Goal: Task Accomplishment & Management: Manage account settings

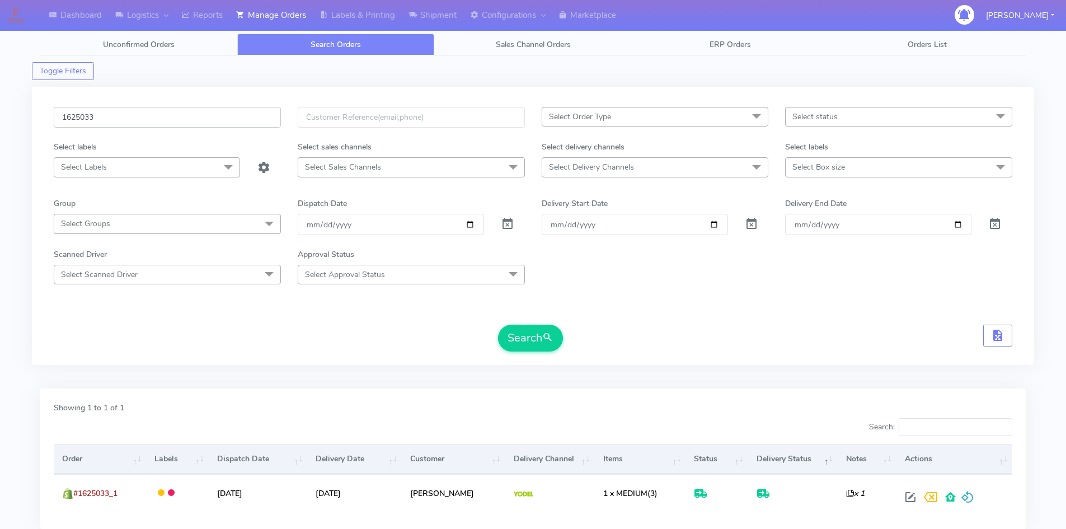
click at [0, 119] on div "Dashboard Logistics London Logistics Reports Manage Orders Labels & Printing Sh…" at bounding box center [533, 297] width 1066 height 554
paste input "2637"
click at [540, 335] on button "Search" at bounding box center [530, 338] width 65 height 27
drag, startPoint x: 41, startPoint y: 116, endPoint x: 27, endPoint y: 114, distance: 13.5
click at [27, 114] on div "Dashboard Logistics London Logistics Reports Manage Orders Labels & Printing Sh…" at bounding box center [533, 297] width 1066 height 554
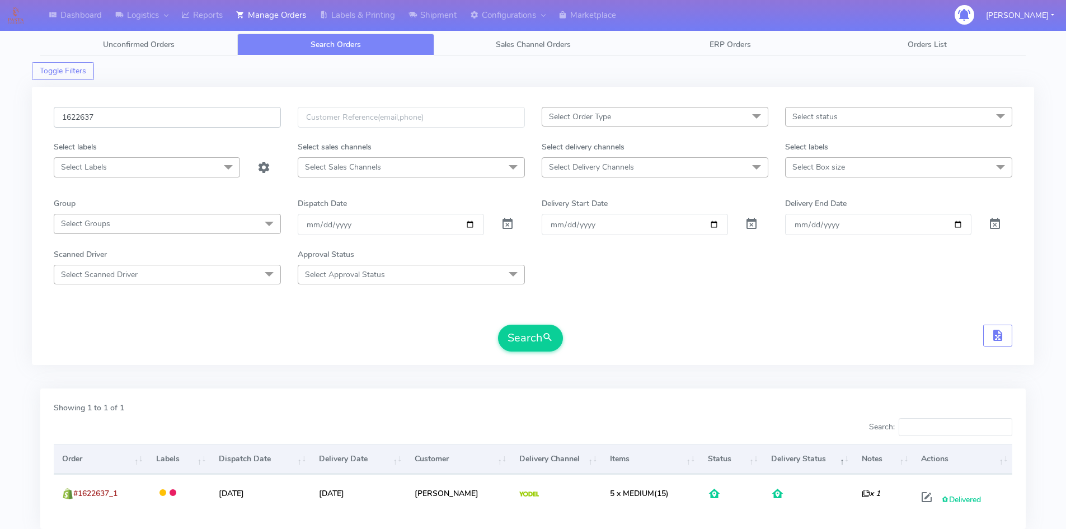
paste input "19149"
type input "1619149"
click at [528, 338] on button "Search" at bounding box center [530, 338] width 65 height 27
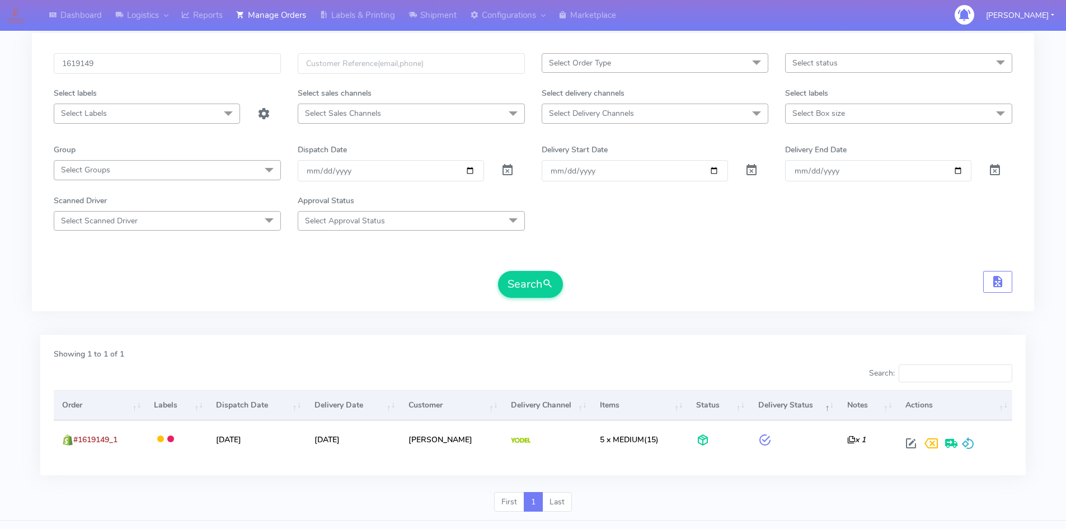
scroll to position [79, 0]
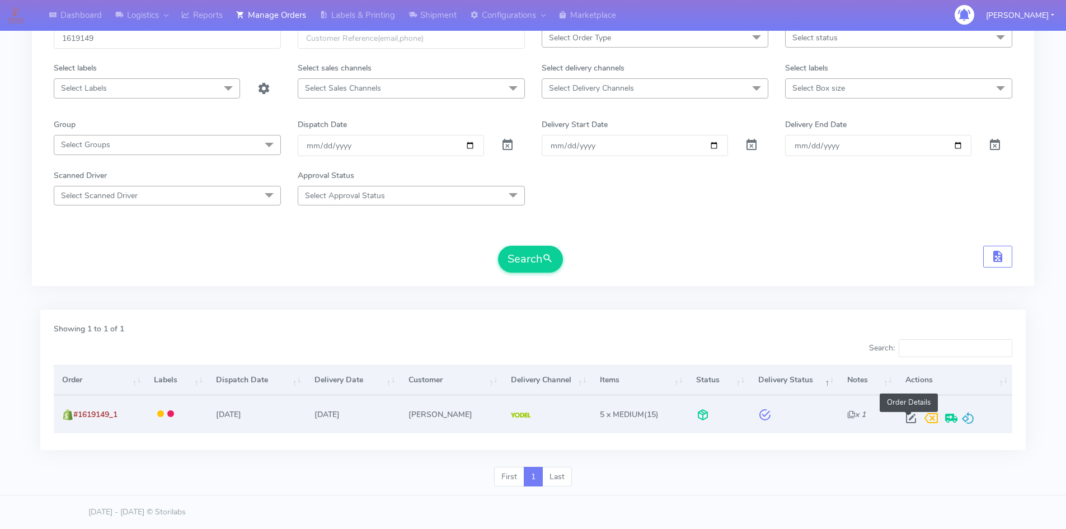
click at [908, 419] on span at bounding box center [911, 420] width 20 height 11
select select "5"
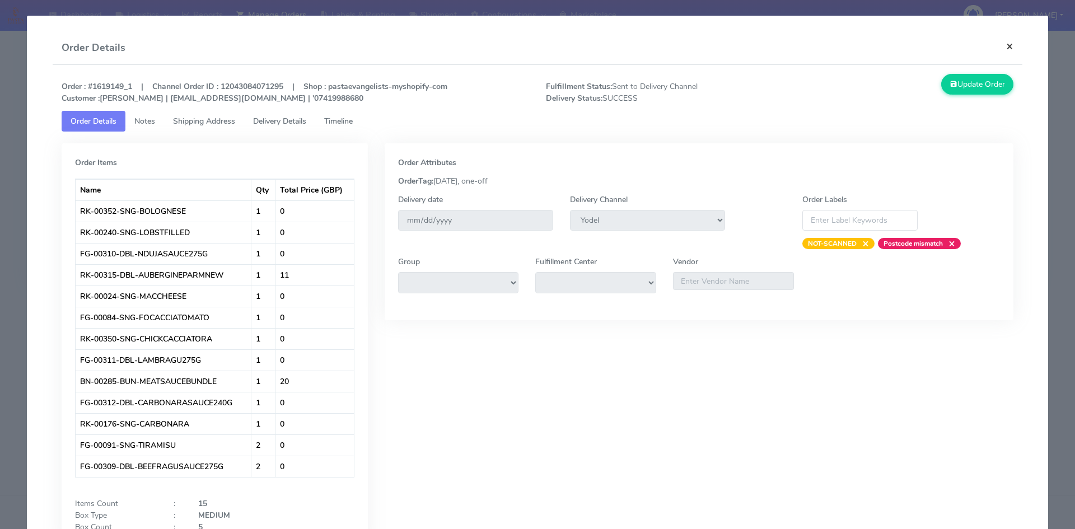
click at [1002, 42] on button "×" at bounding box center [1009, 46] width 25 height 30
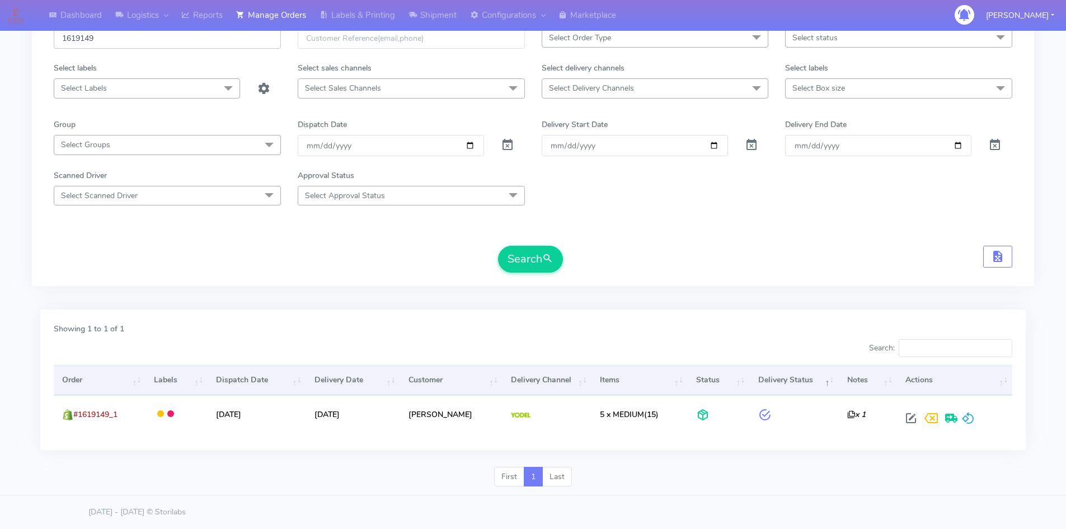
drag, startPoint x: 111, startPoint y: 39, endPoint x: 24, endPoint y: 43, distance: 86.9
click at [24, 43] on div "Dashboard Logistics London Logistics Reports Manage Orders Labels & Printing Sh…" at bounding box center [533, 218] width 1066 height 554
paste input "20912"
type input "1620912"
click at [551, 256] on span "submit" at bounding box center [547, 258] width 11 height 15
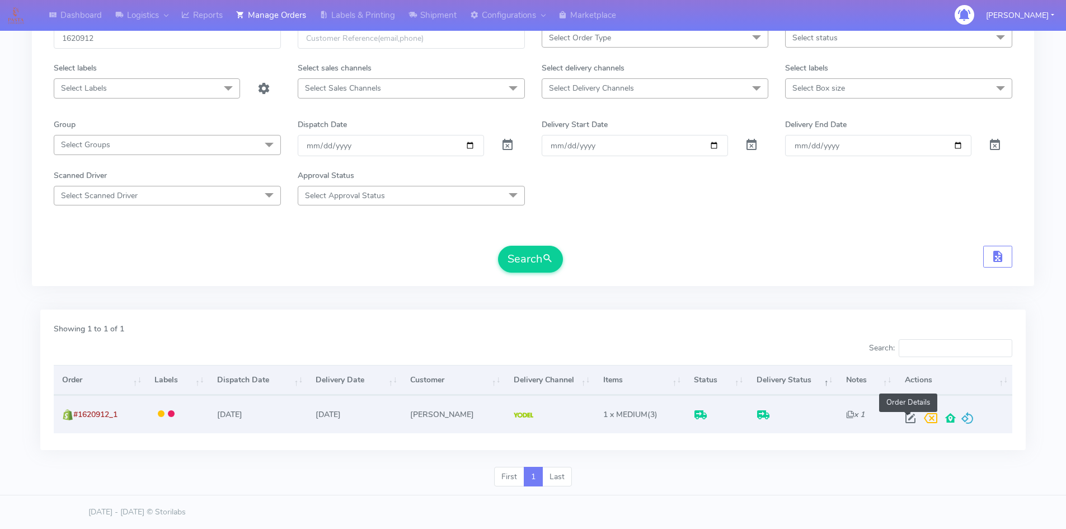
click at [904, 417] on span at bounding box center [911, 420] width 20 height 11
select select "5"
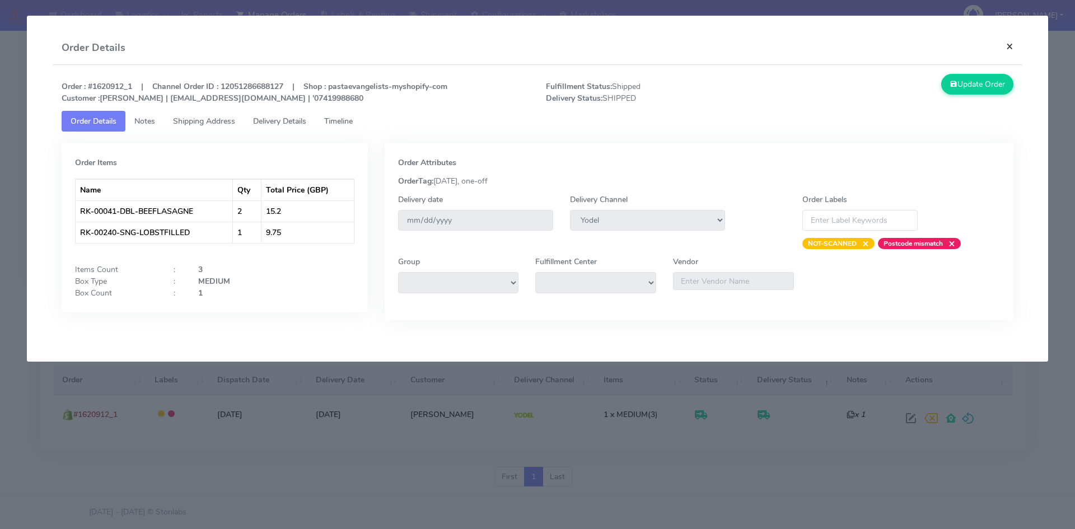
drag, startPoint x: 1010, startPoint y: 48, endPoint x: 932, endPoint y: 90, distance: 88.7
click at [1010, 48] on button "×" at bounding box center [1009, 46] width 25 height 30
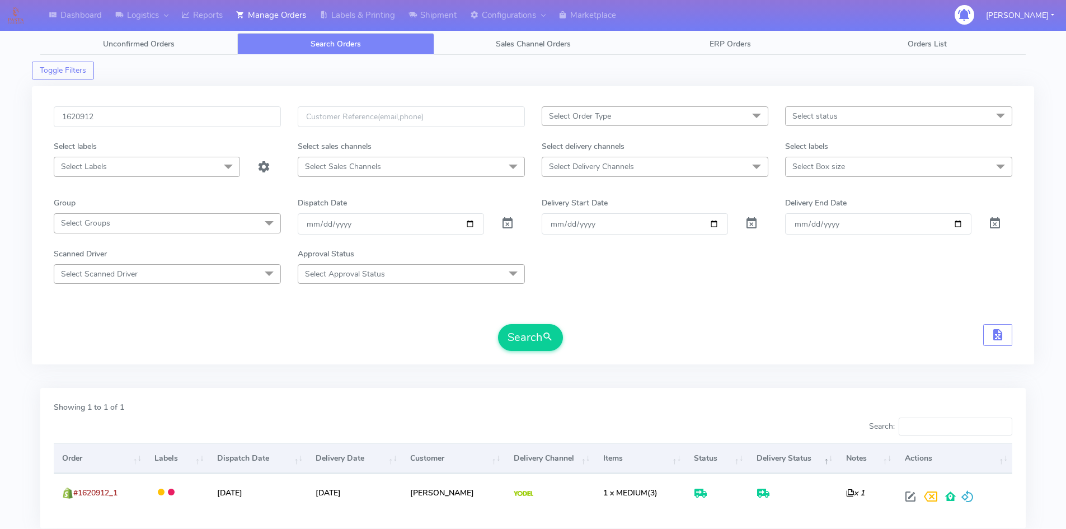
scroll to position [0, 0]
click at [0, 127] on div "Dashboard Logistics London Logistics Reports Manage Orders Labels & Printing Sh…" at bounding box center [533, 297] width 1066 height 554
paste input "2637"
type input "1622637"
click at [542, 346] on button "Search" at bounding box center [530, 338] width 65 height 27
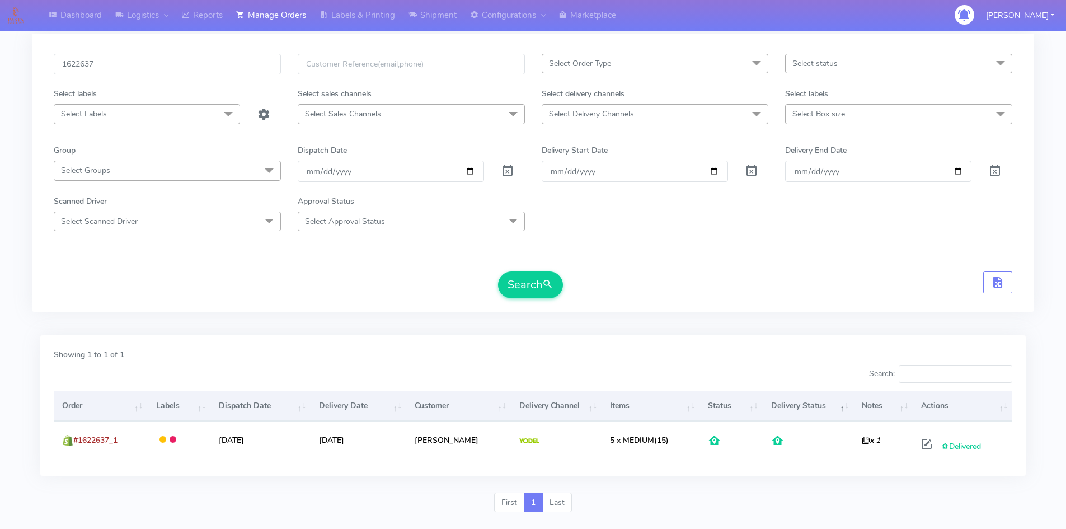
scroll to position [79, 0]
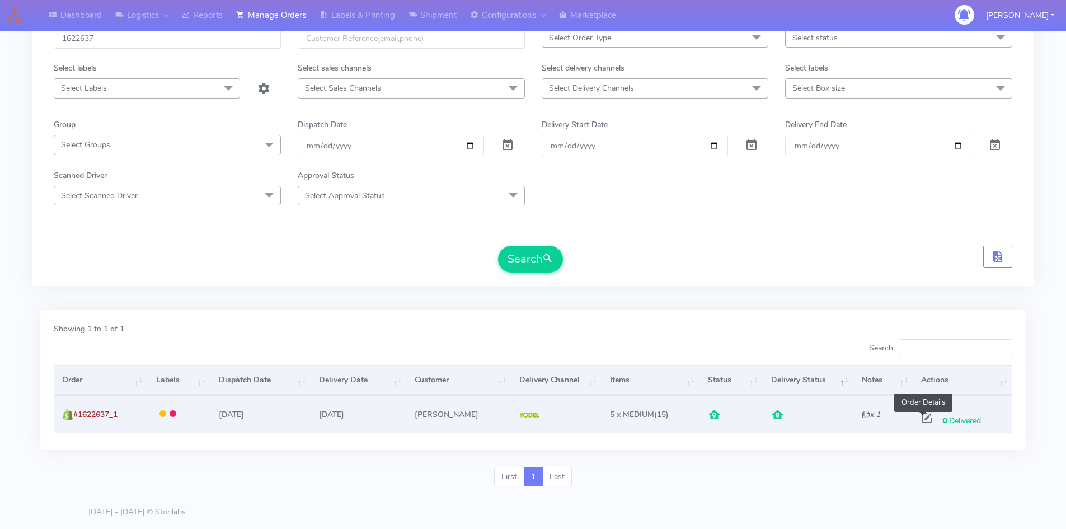
click at [922, 420] on span at bounding box center [927, 420] width 20 height 11
select select "5"
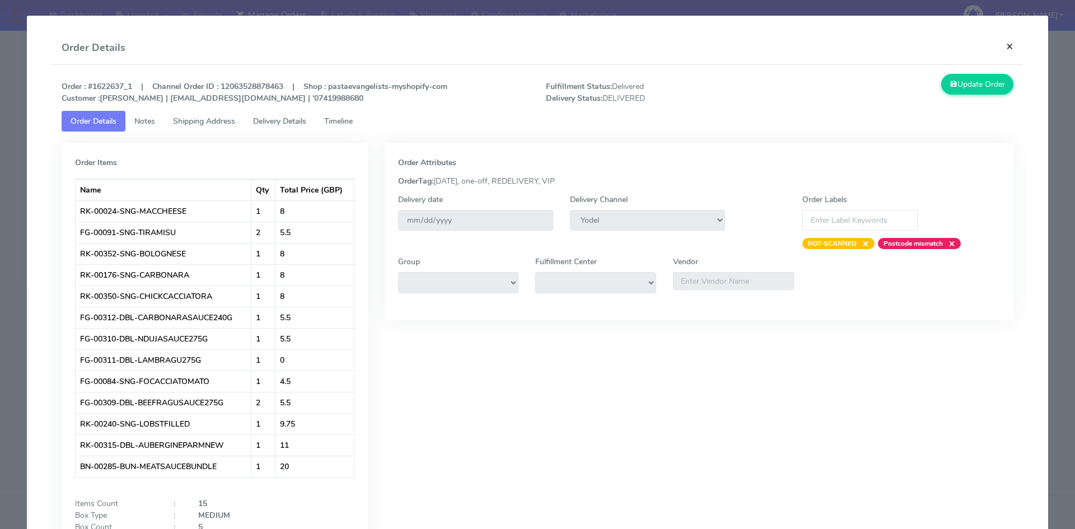
click at [1001, 43] on button "×" at bounding box center [1009, 46] width 25 height 30
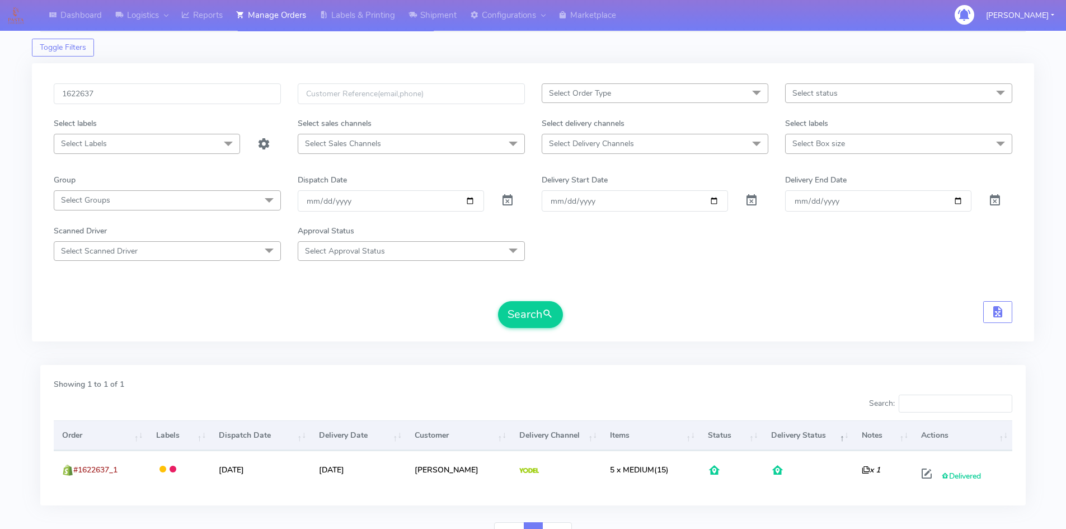
scroll to position [0, 0]
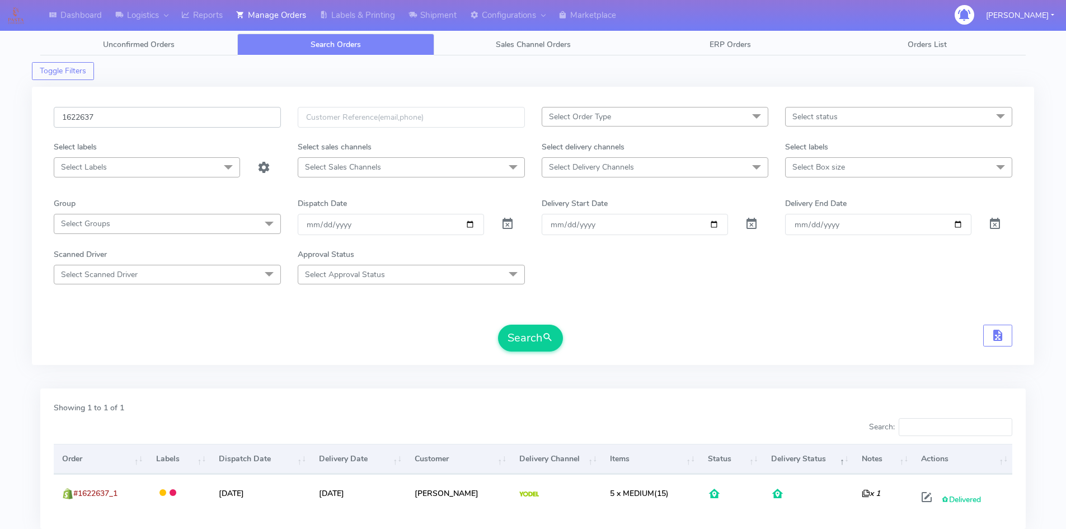
drag, startPoint x: 125, startPoint y: 116, endPoint x: 30, endPoint y: 118, distance: 94.6
click at [30, 118] on div "Dashboard Logistics London Logistics Reports Manage Orders Labels & Printing Sh…" at bounding box center [533, 297] width 1066 height 554
paste input "0912"
type input "1620912"
click at [547, 340] on span "submit" at bounding box center [547, 337] width 11 height 15
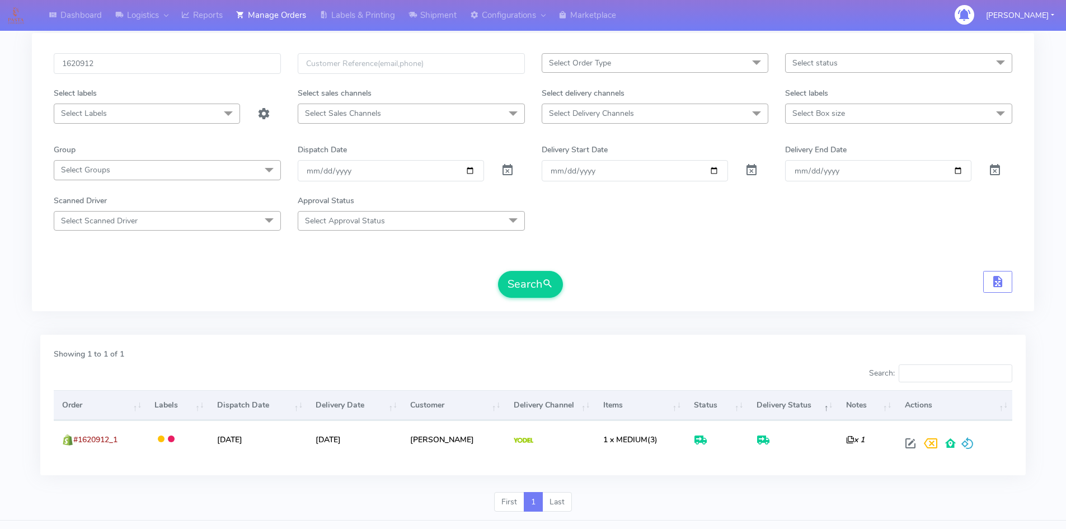
scroll to position [79, 0]
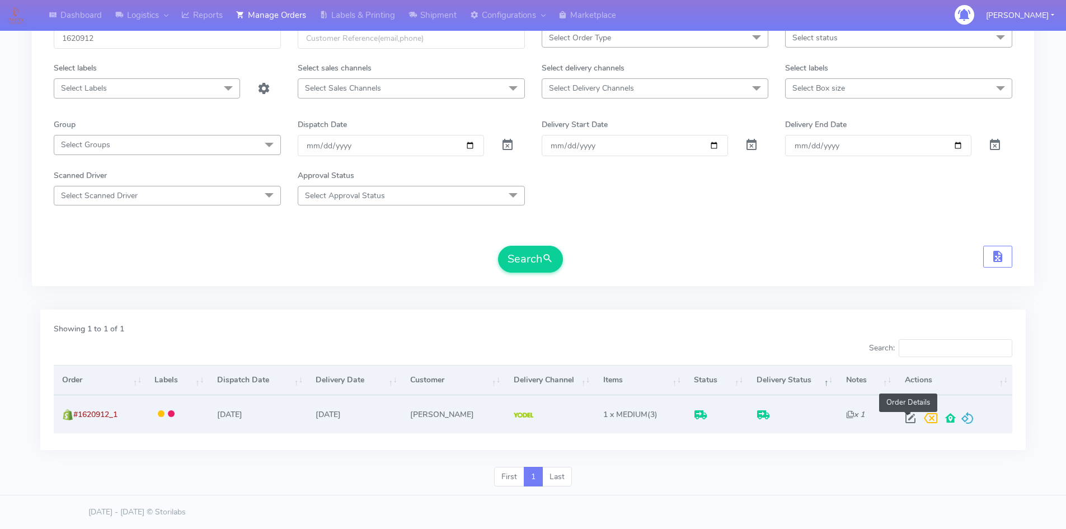
click at [910, 420] on span at bounding box center [911, 420] width 20 height 11
select select "5"
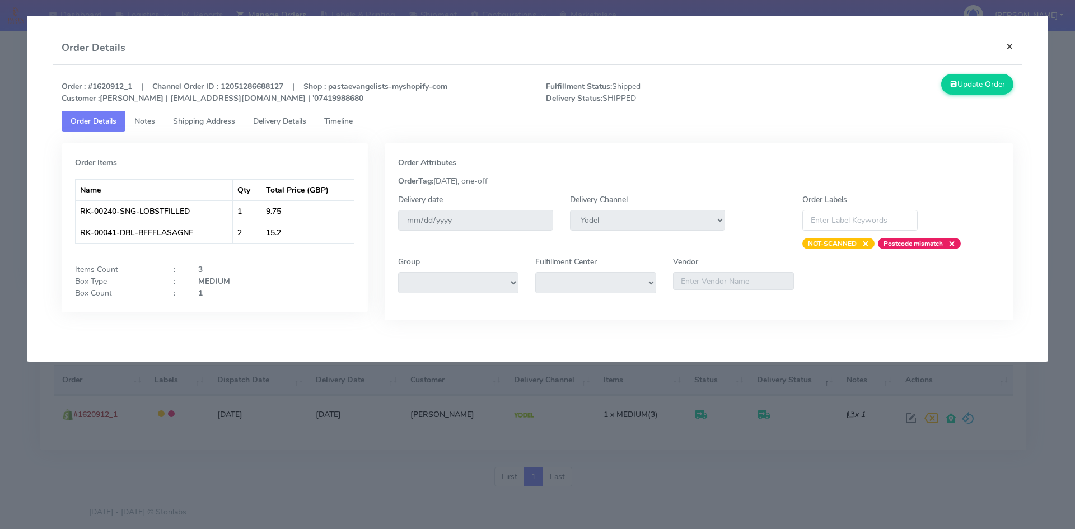
click at [1010, 45] on button "×" at bounding box center [1009, 46] width 25 height 30
